Goal: Task Accomplishment & Management: Use online tool/utility

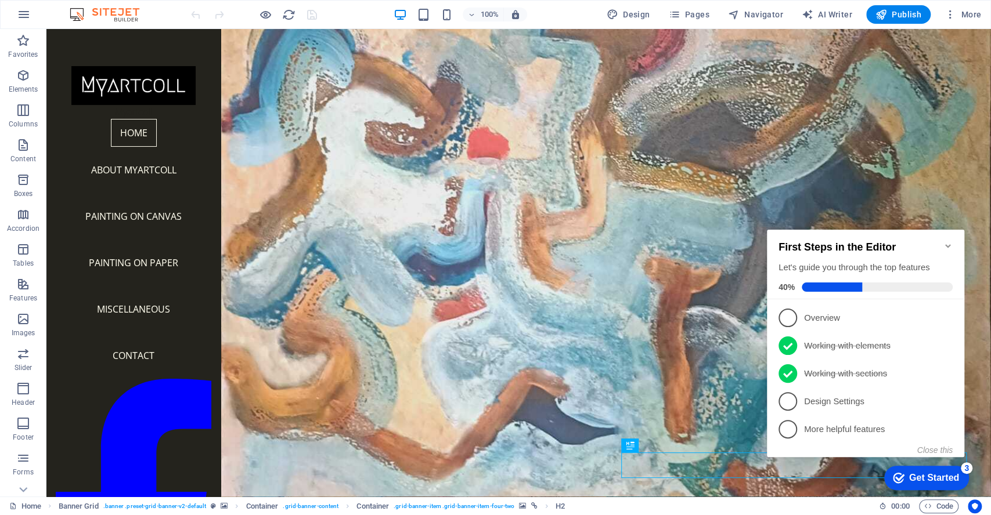
click at [948, 244] on icon "Minimize checklist" at bounding box center [947, 245] width 5 height 3
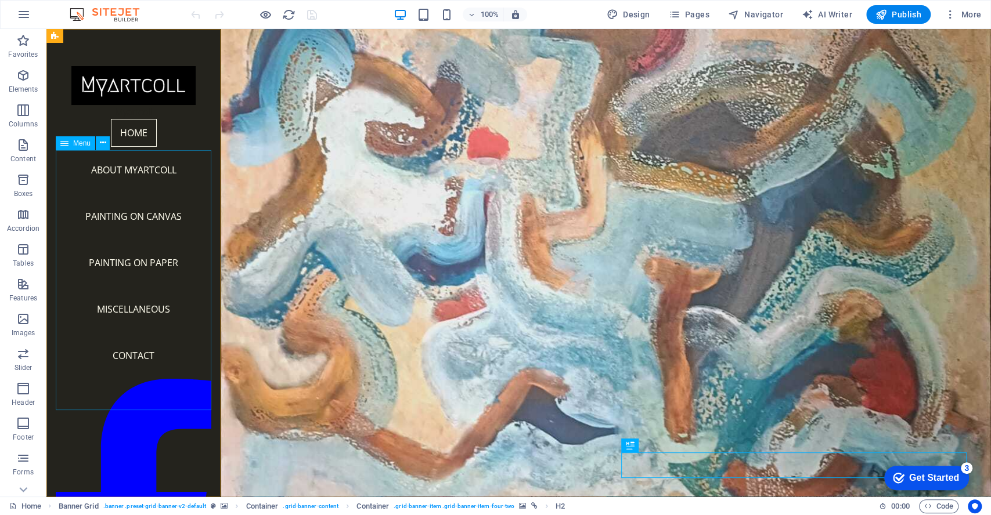
click at [129, 379] on nav "Home About Myartcoll Painting on Canvas Painting on Paper Miscellaneous Contact" at bounding box center [134, 249] width 156 height 260
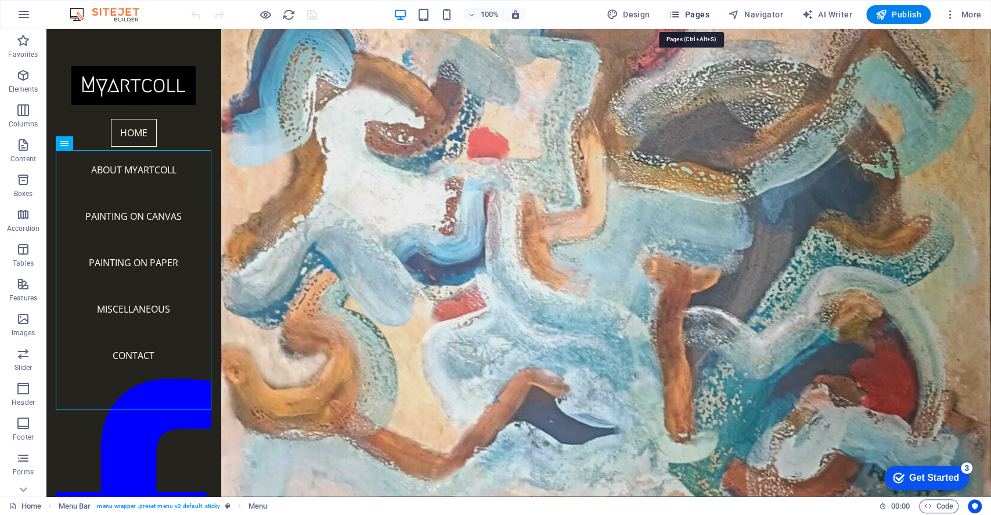
click at [686, 14] on span "Pages" at bounding box center [688, 15] width 41 height 12
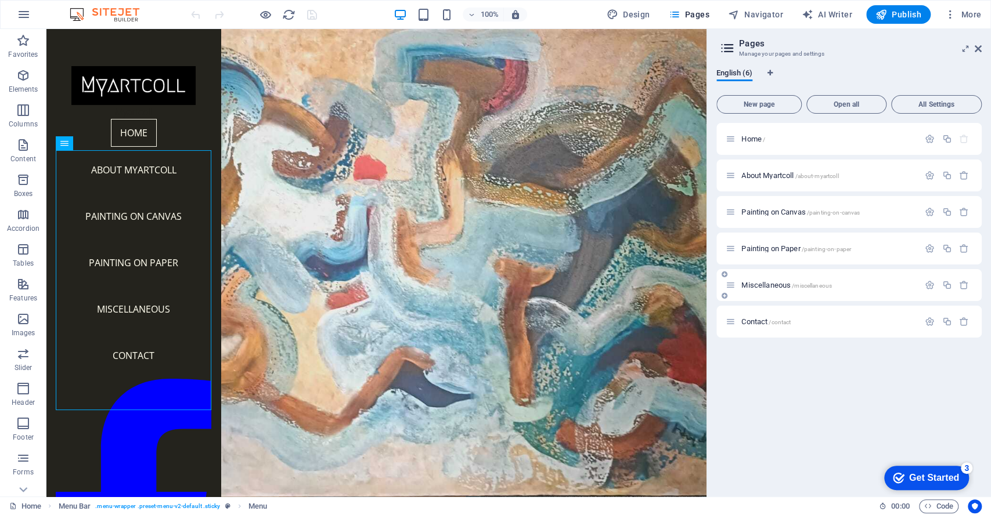
click at [765, 283] on span "Miscellaneous /miscellaneous" at bounding box center [786, 285] width 91 height 9
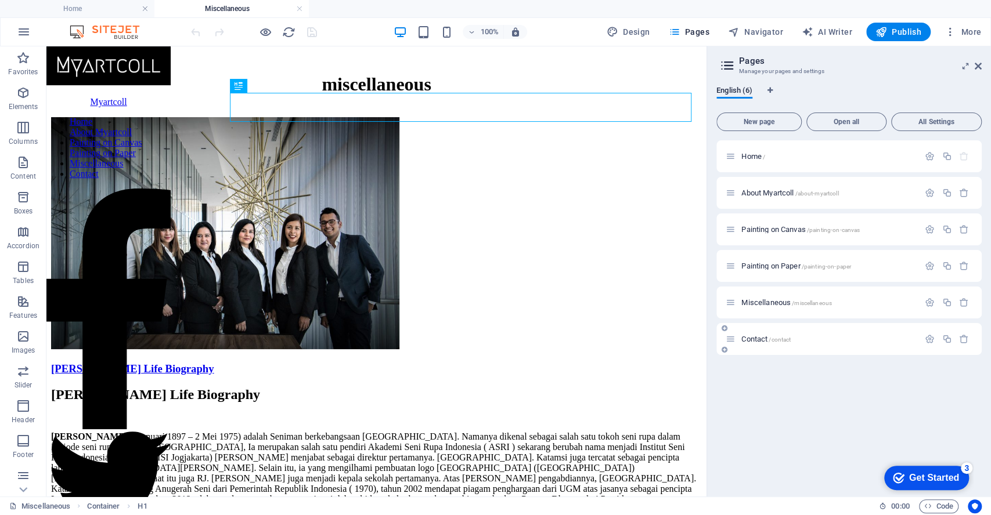
click at [756, 337] on span "Contact /contact" at bounding box center [765, 339] width 49 height 9
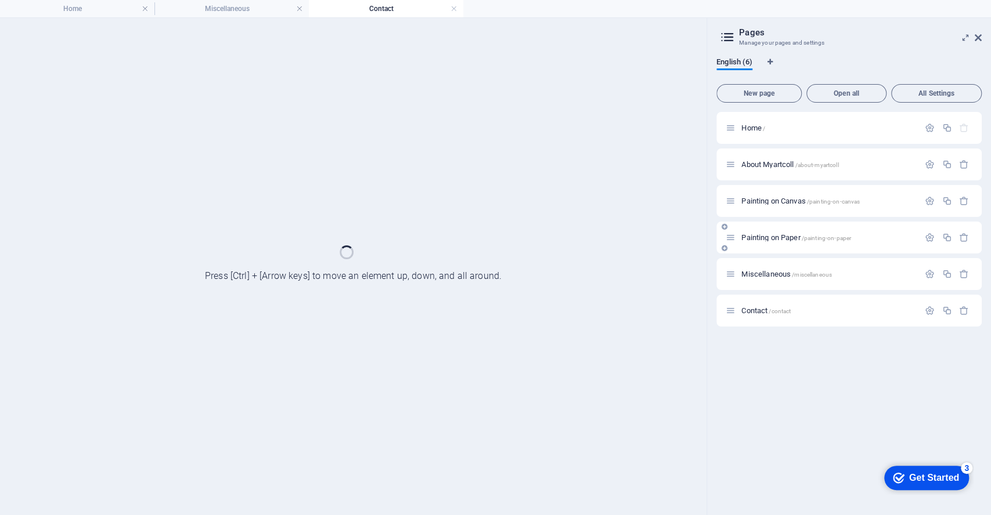
click at [757, 234] on span "Painting on Paper /painting-on-paper" at bounding box center [796, 237] width 110 height 9
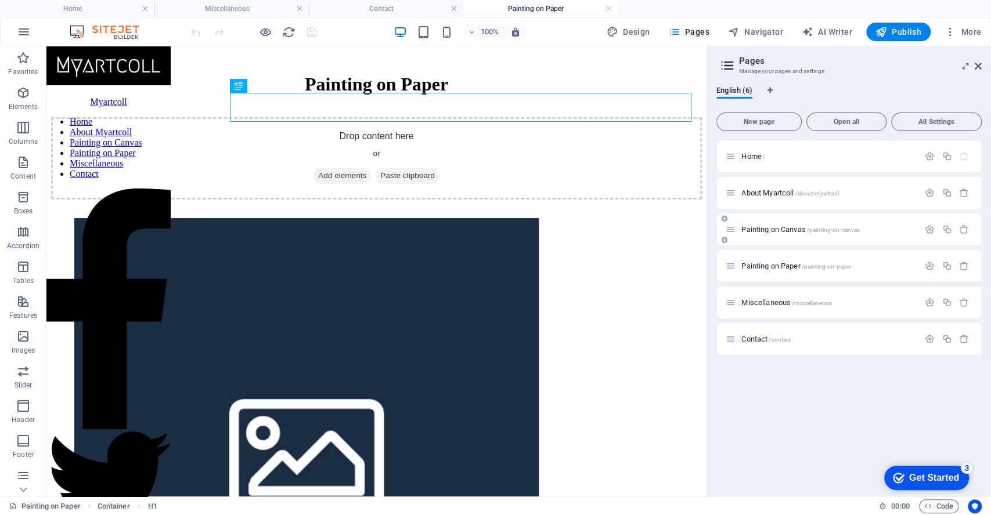
click at [760, 225] on div "Painting on Canvas /painting-on-canvas" at bounding box center [821, 229] width 193 height 13
click at [771, 229] on span "Painting on Canvas /painting-on-canvas" at bounding box center [800, 229] width 118 height 9
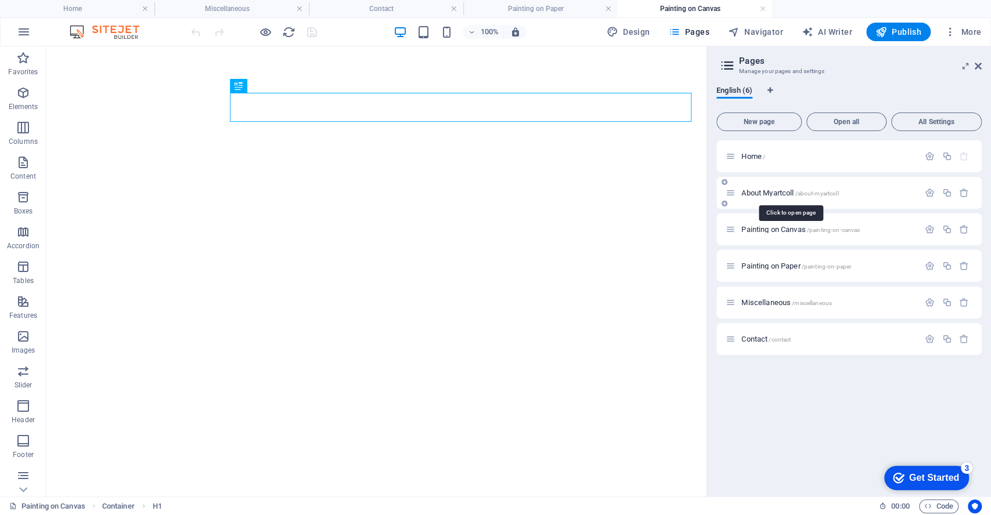
click at [765, 192] on span "About Myartcoll /about-myartcoll" at bounding box center [789, 193] width 97 height 9
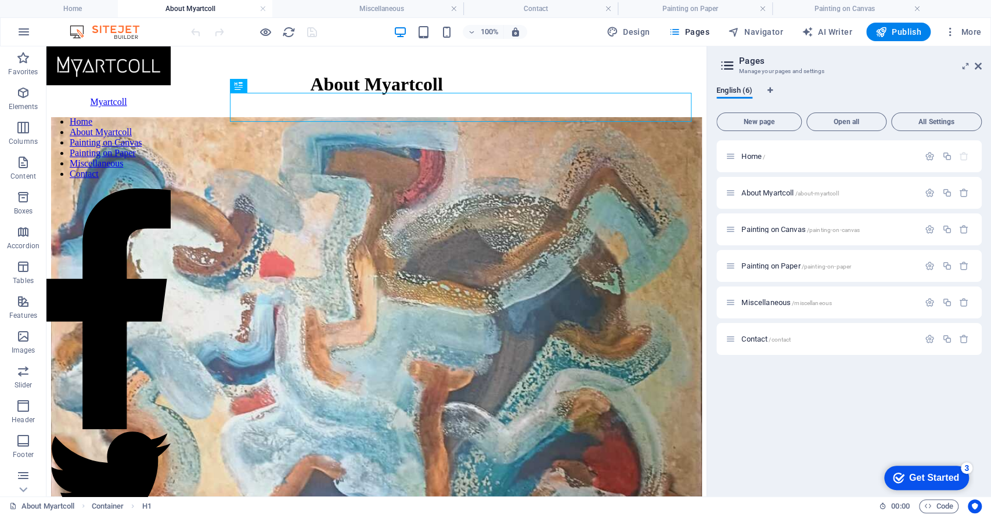
drag, startPoint x: 844, startPoint y: 9, endPoint x: 190, endPoint y: 16, distance: 654.0
drag, startPoint x: 849, startPoint y: 9, endPoint x: 350, endPoint y: 19, distance: 499.1
drag, startPoint x: 845, startPoint y: 7, endPoint x: 471, endPoint y: 5, distance: 374.9
click at [70, 8] on h4 "Home" at bounding box center [77, 8] width 154 height 13
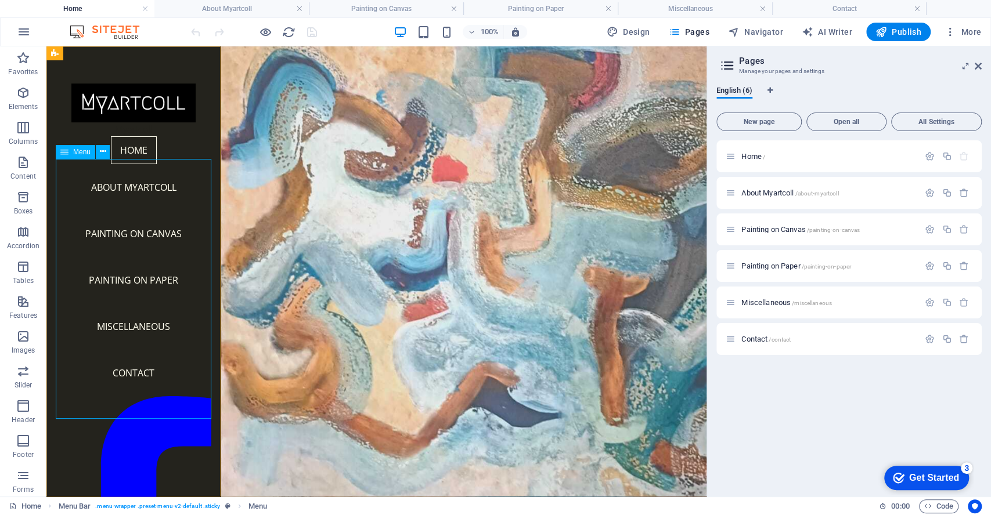
click at [125, 172] on nav "Home About Myartcoll Painting on Canvas Painting on Paper Miscellaneous Contact" at bounding box center [134, 266] width 156 height 260
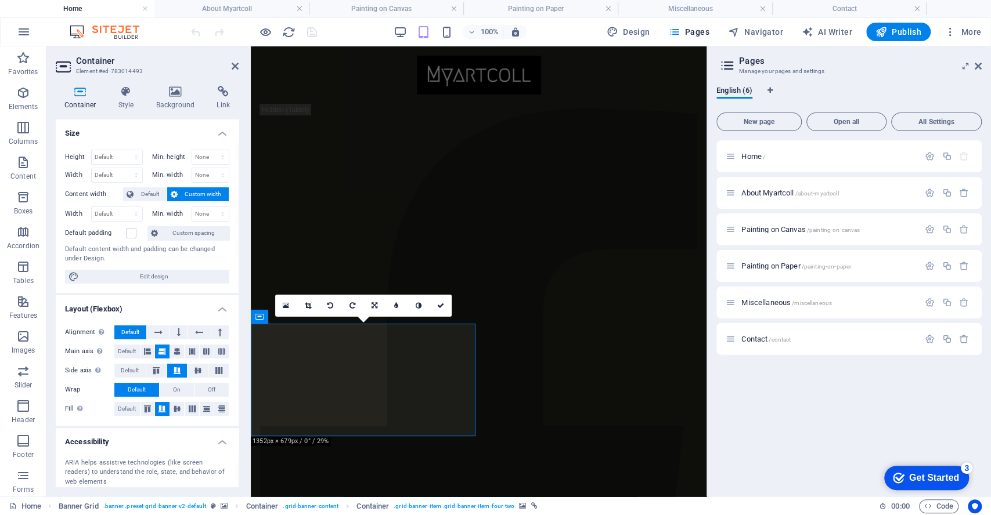
click at [176, 95] on icon at bounding box center [175, 92] width 56 height 12
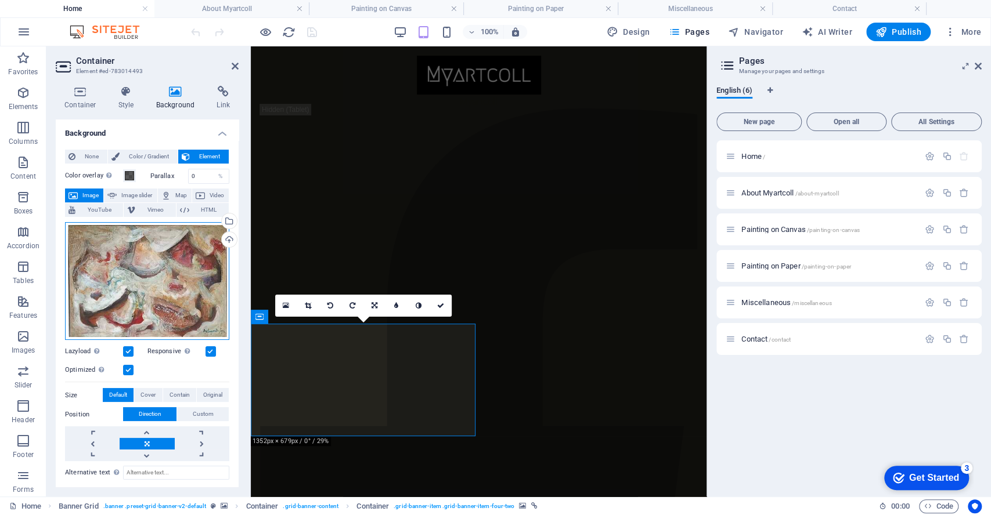
click at [147, 269] on div "Drag files here, click to choose files or select files from Files or our free s…" at bounding box center [147, 281] width 164 height 118
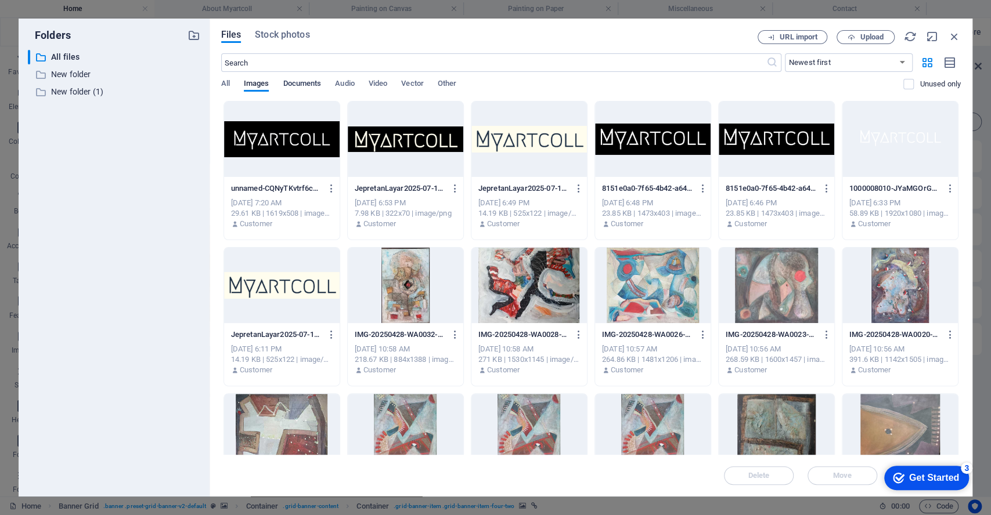
click at [305, 83] on span "Documents" at bounding box center [302, 85] width 38 height 16
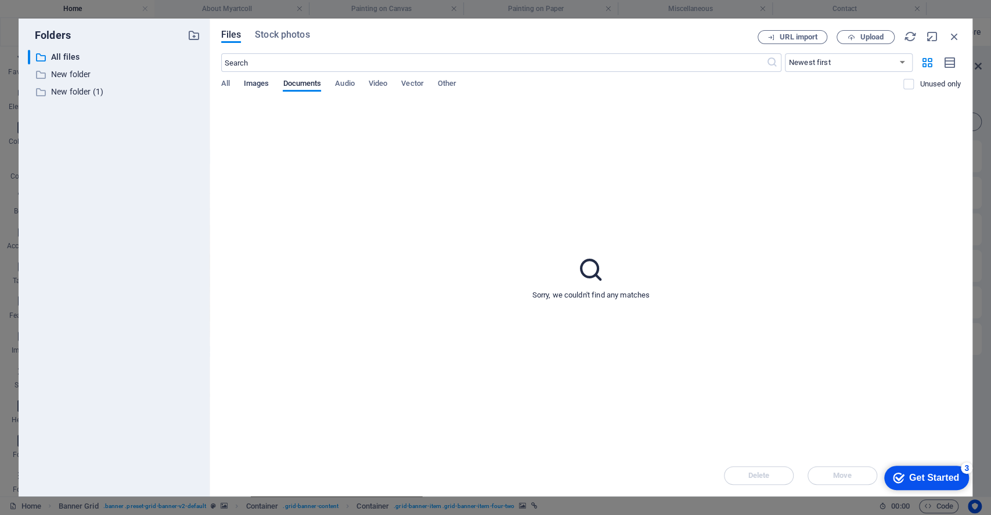
click at [259, 81] on span "Images" at bounding box center [257, 85] width 26 height 16
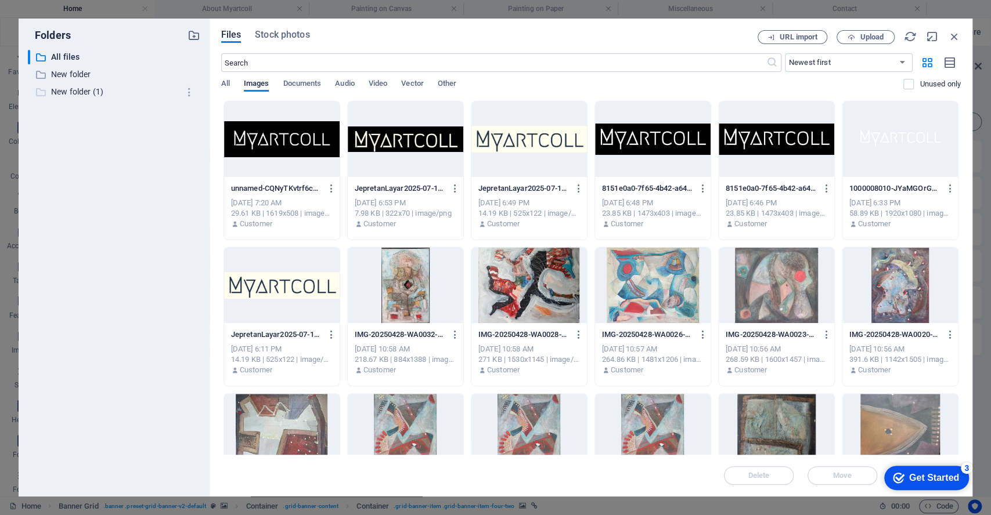
click at [70, 91] on p "New folder (1)" at bounding box center [115, 91] width 128 height 13
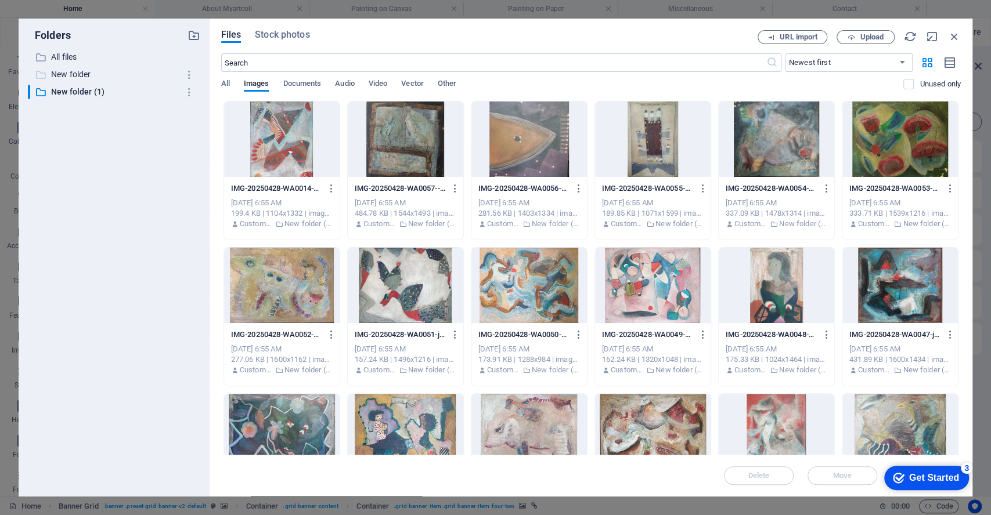
click at [70, 68] on p "New folder" at bounding box center [115, 74] width 128 height 13
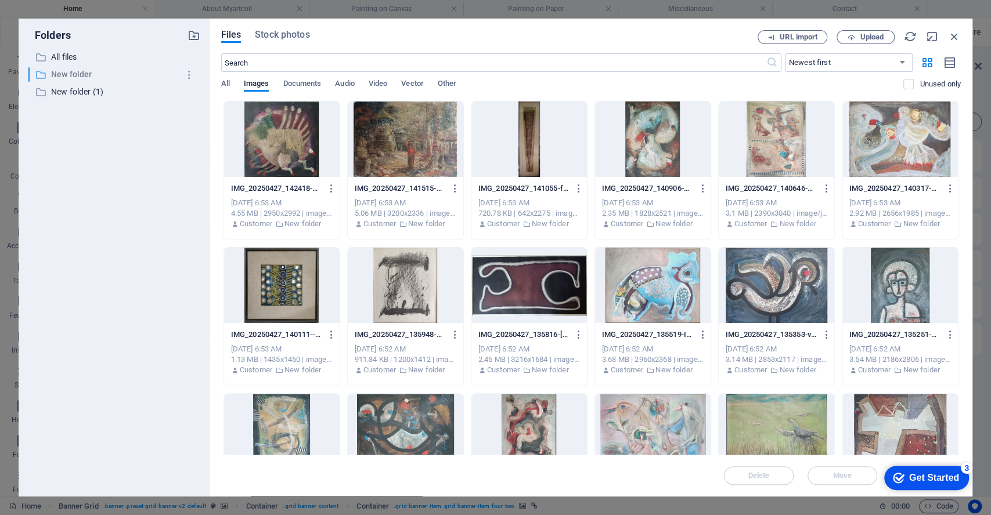
click at [71, 75] on p "New folder" at bounding box center [115, 74] width 128 height 13
click at [404, 285] on div at bounding box center [405, 285] width 115 height 75
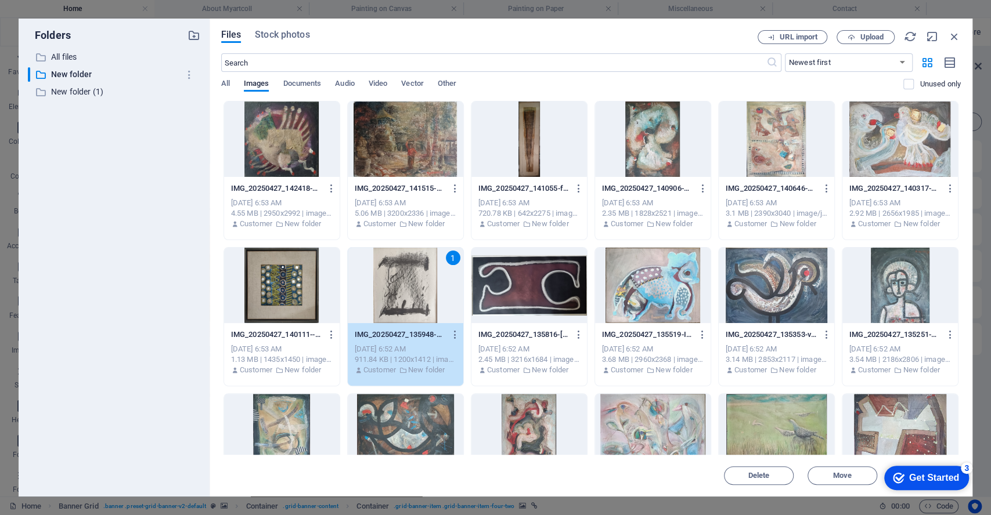
click at [404, 285] on div "1" at bounding box center [405, 285] width 115 height 75
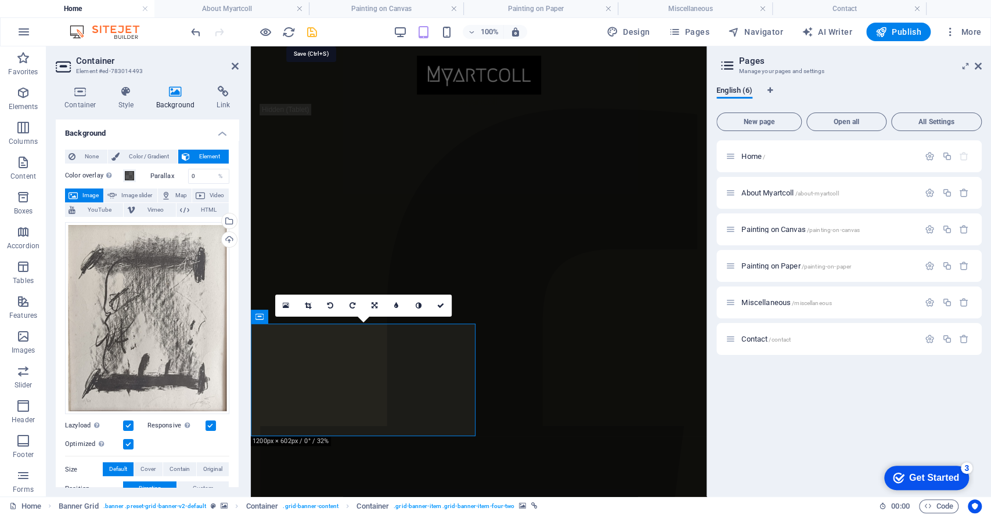
click at [310, 31] on icon "save" at bounding box center [311, 32] width 13 height 13
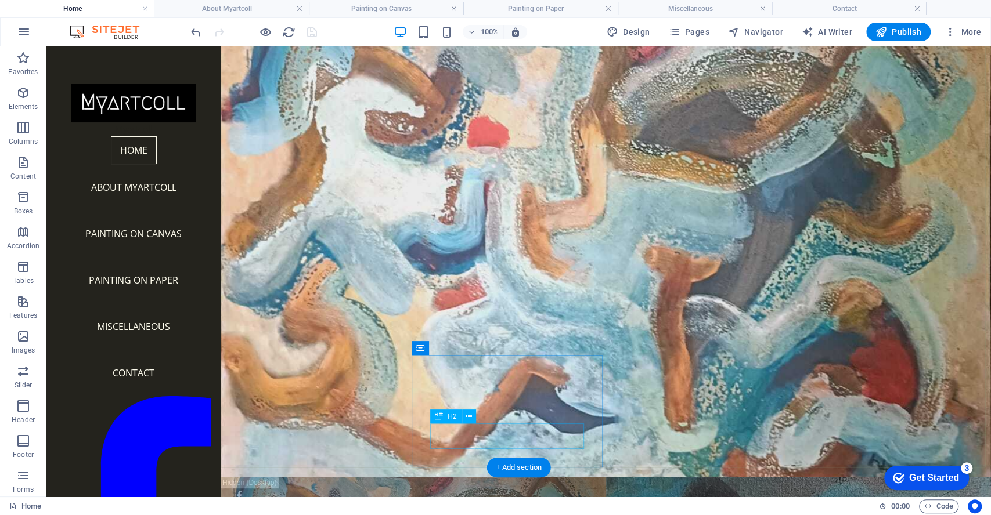
scroll to position [37, 0]
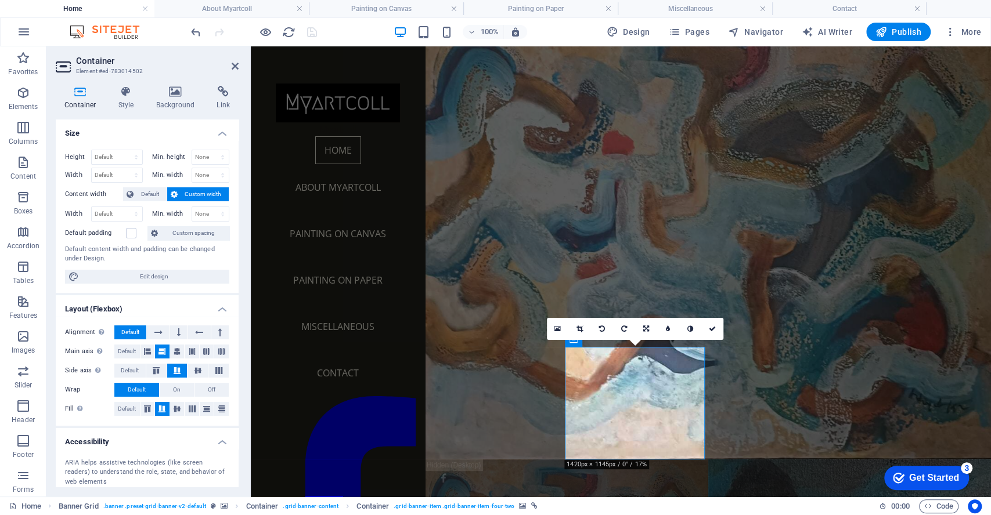
click at [173, 91] on icon at bounding box center [175, 92] width 56 height 12
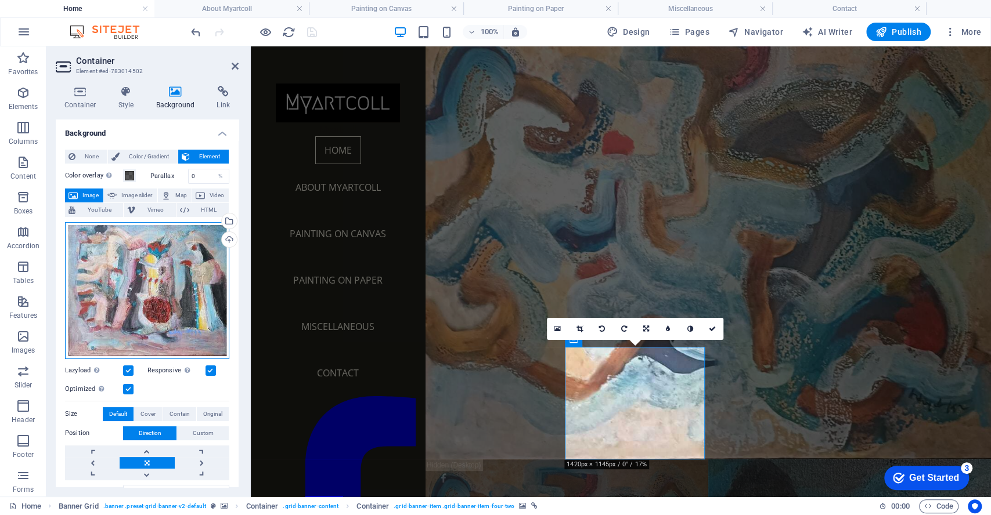
click at [151, 283] on div "Drag files here, click to choose files or select files from Files or our free s…" at bounding box center [147, 290] width 164 height 137
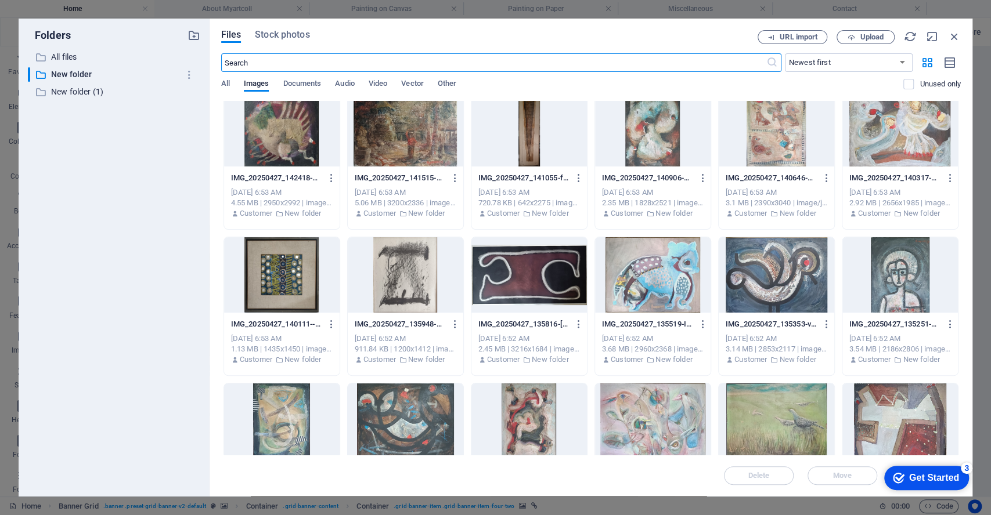
scroll to position [0, 0]
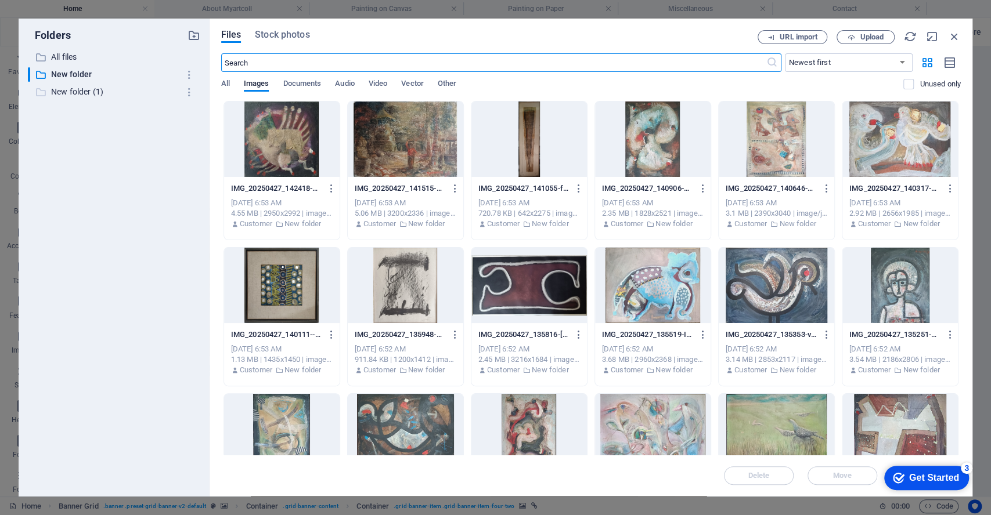
click at [65, 94] on p "New folder (1)" at bounding box center [115, 91] width 128 height 13
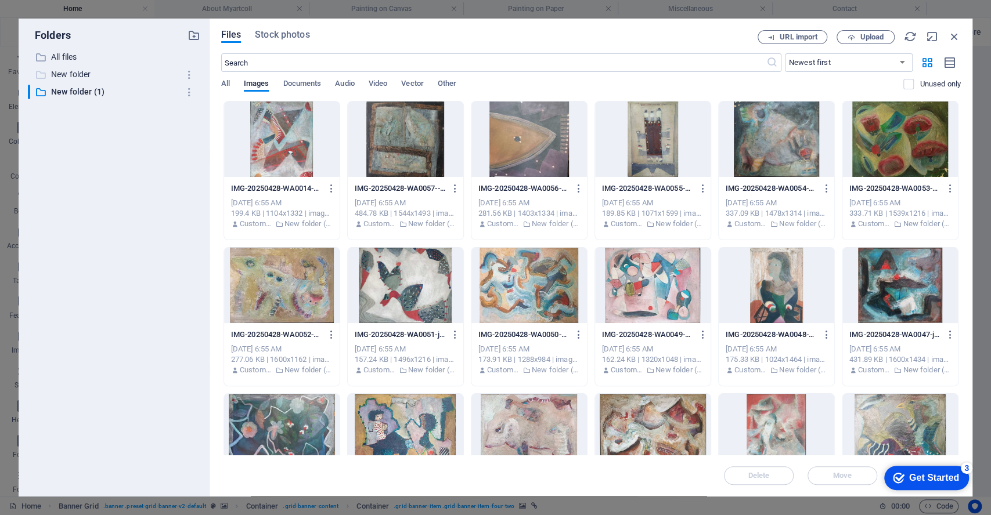
click at [70, 74] on p "New folder" at bounding box center [115, 74] width 128 height 13
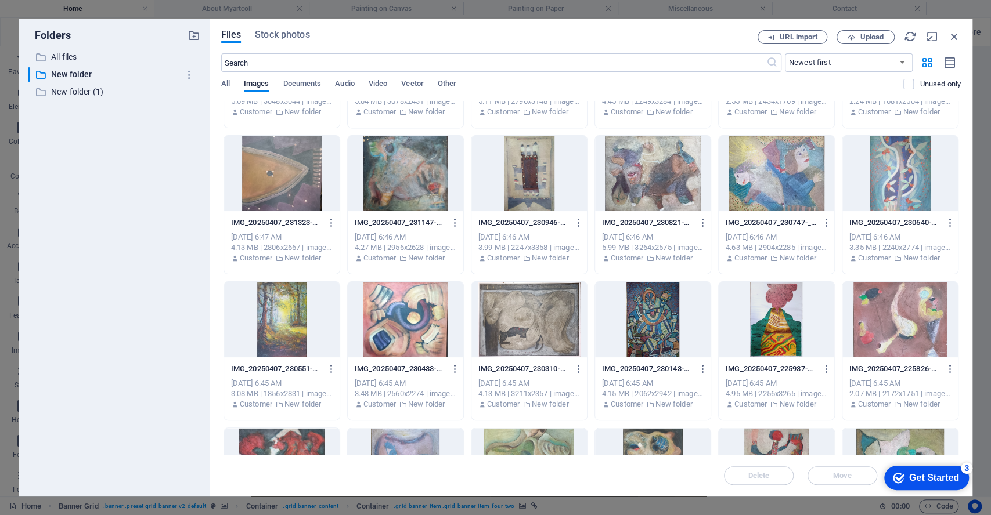
scroll to position [1309, 0]
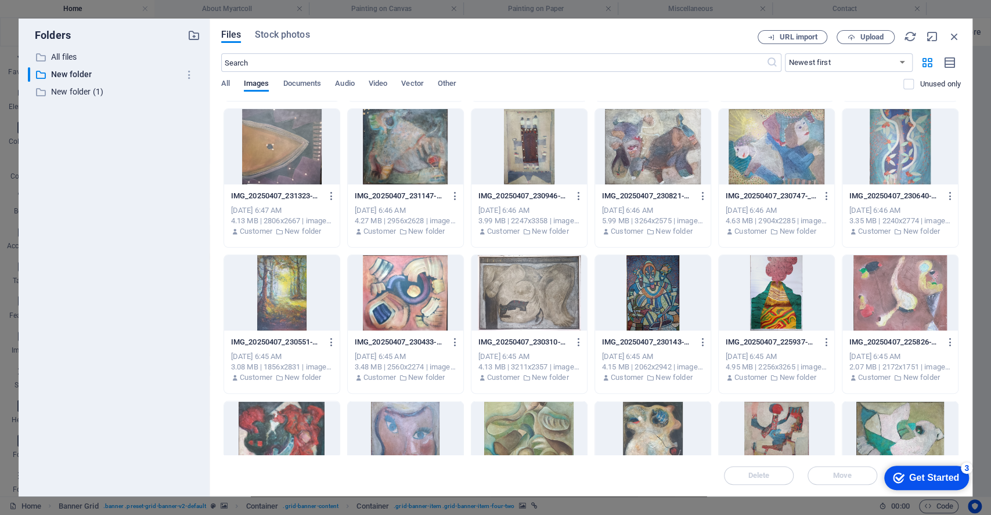
click at [280, 280] on div at bounding box center [281, 292] width 115 height 75
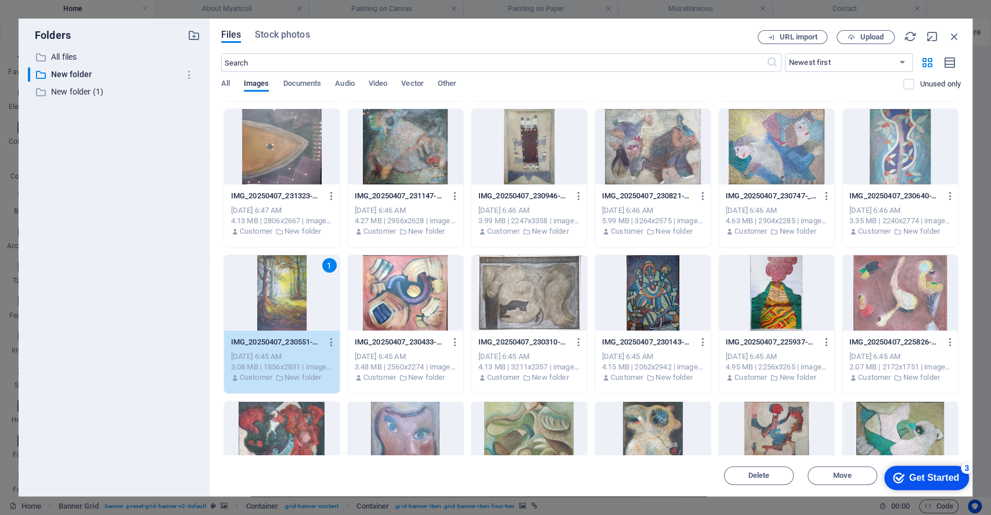
click at [280, 280] on div "1" at bounding box center [281, 292] width 115 height 75
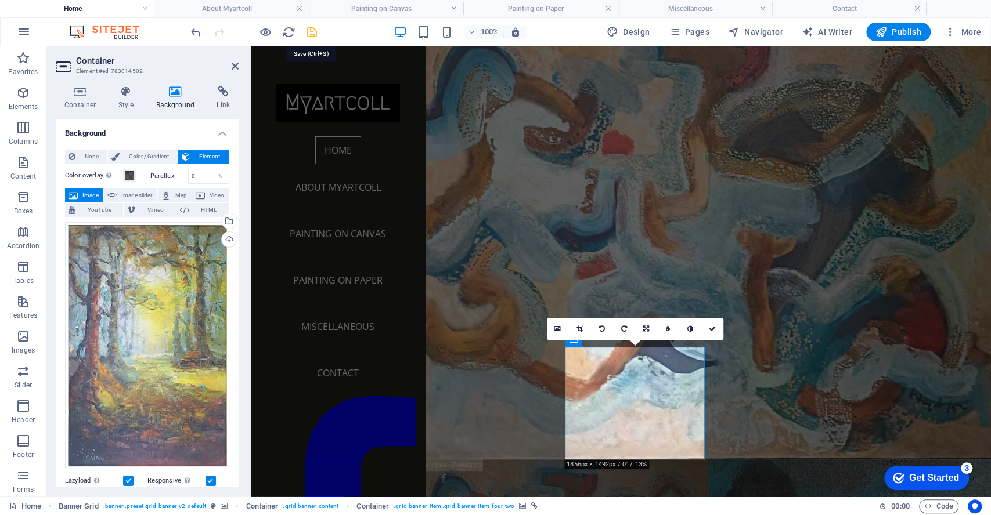
click at [313, 31] on icon "save" at bounding box center [311, 32] width 13 height 13
